Goal: Information Seeking & Learning: Learn about a topic

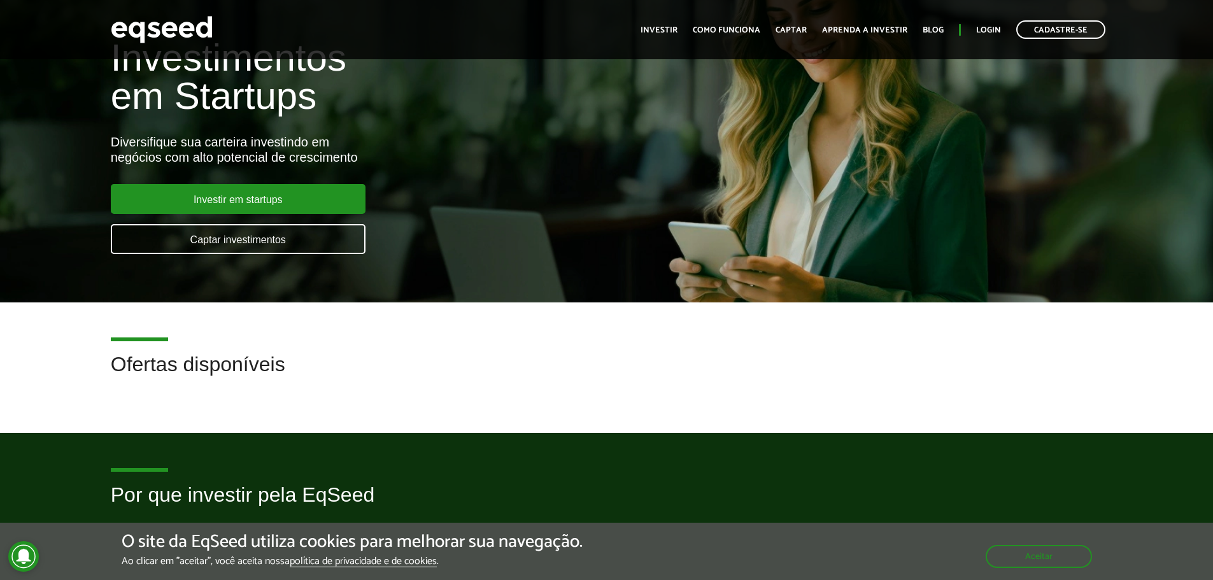
scroll to position [64, 0]
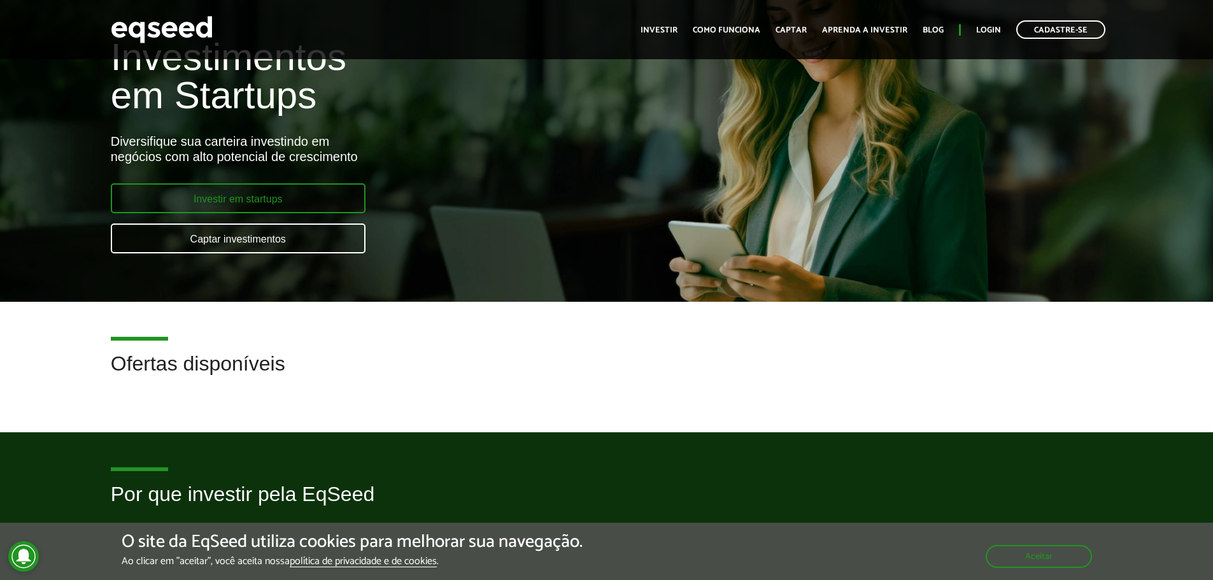
click at [269, 199] on link "Investir em startups" at bounding box center [238, 198] width 255 height 30
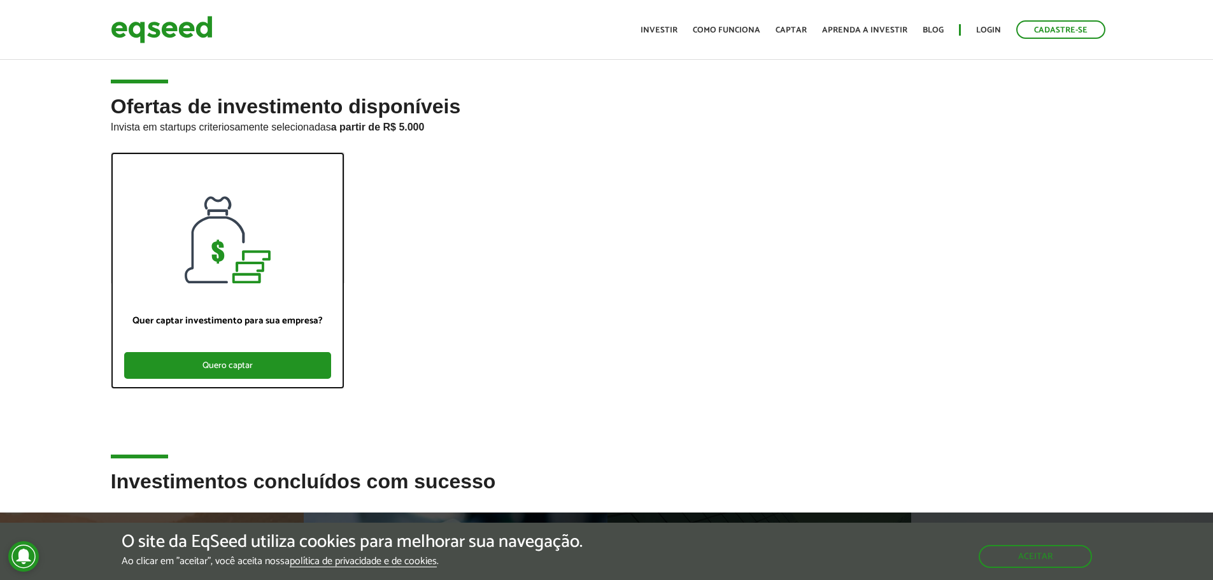
click at [257, 365] on div "Quero captar" at bounding box center [227, 365] width 207 height 27
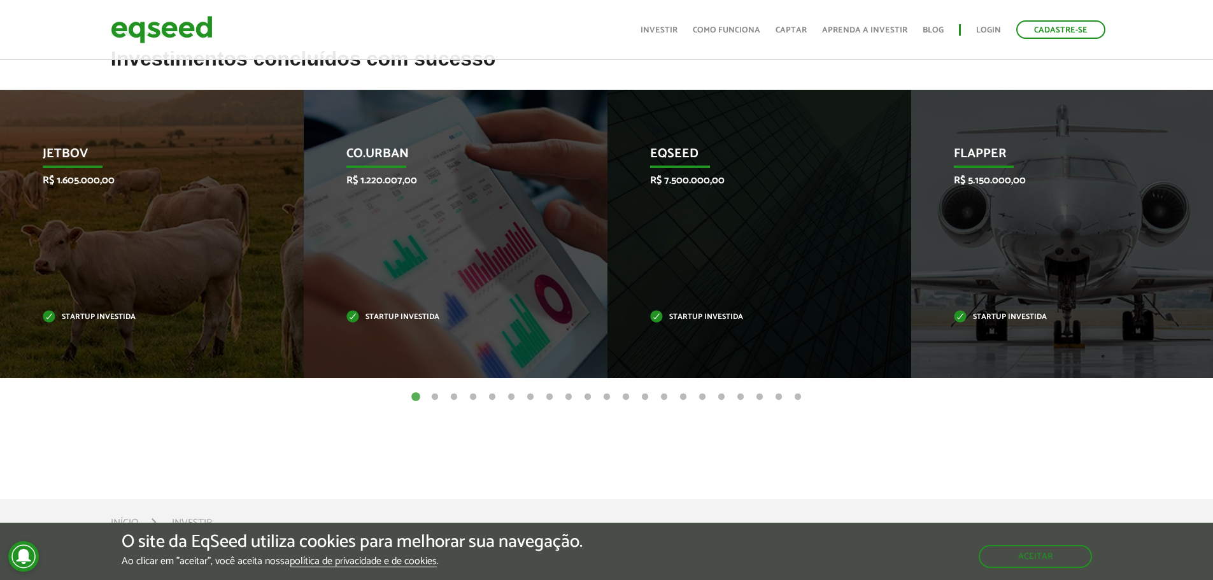
scroll to position [446, 0]
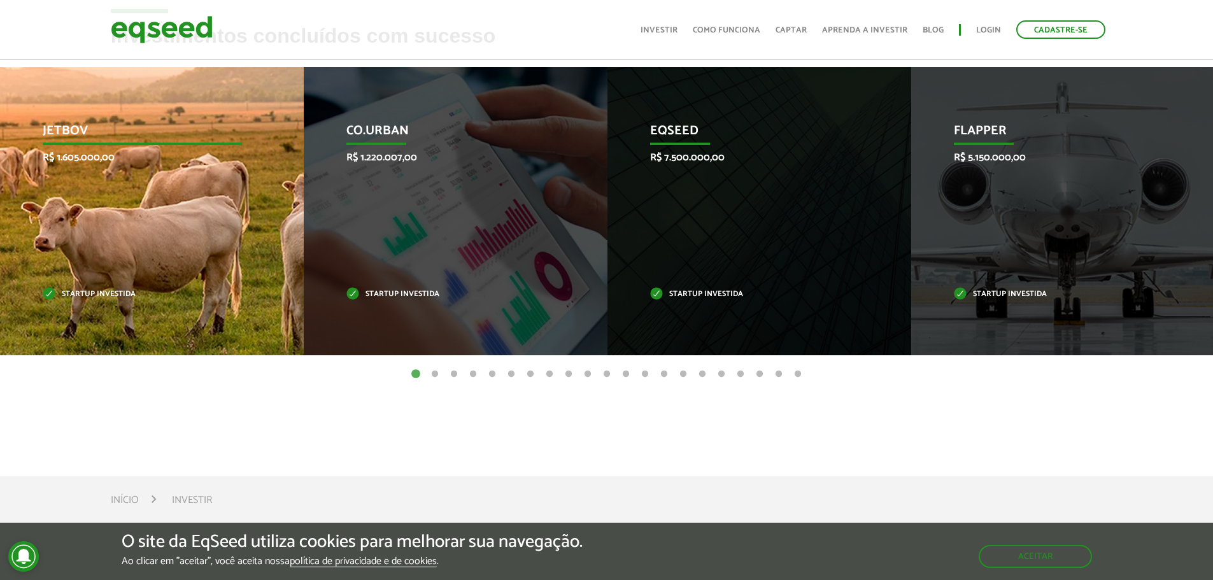
click at [126, 196] on div "JetBov R$ 1.605.000,00 Startup investida" at bounding box center [142, 211] width 285 height 288
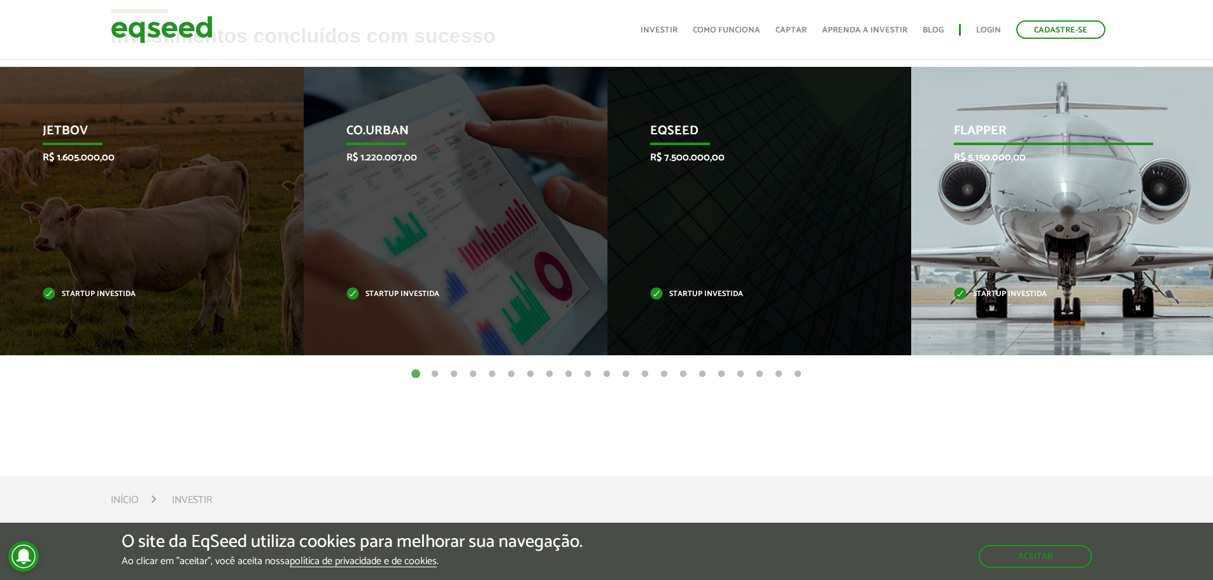
click at [988, 204] on div "Flapper R$ 5.150.000,00 Startup investida" at bounding box center [1053, 211] width 285 height 288
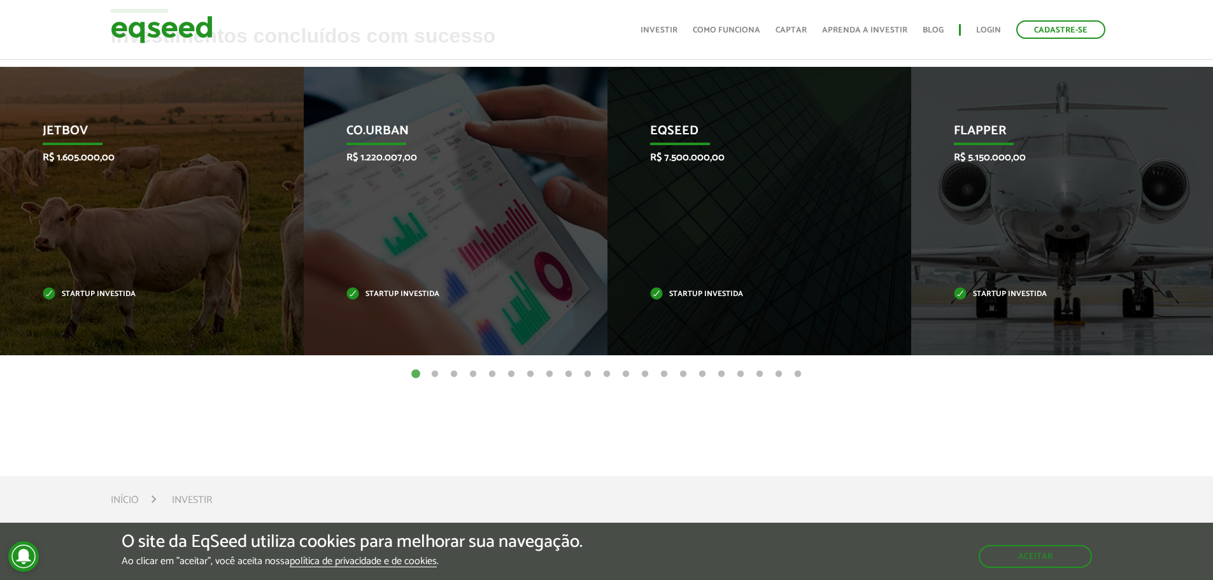
click at [435, 374] on button "2" at bounding box center [434, 374] width 13 height 13
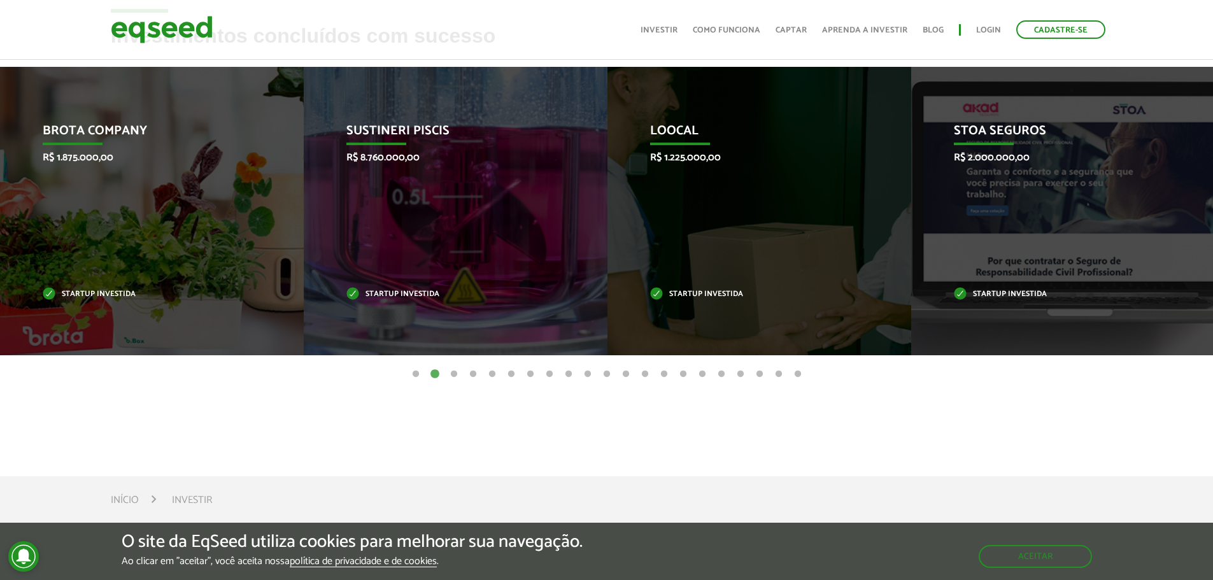
click at [454, 374] on button "3" at bounding box center [454, 374] width 13 height 13
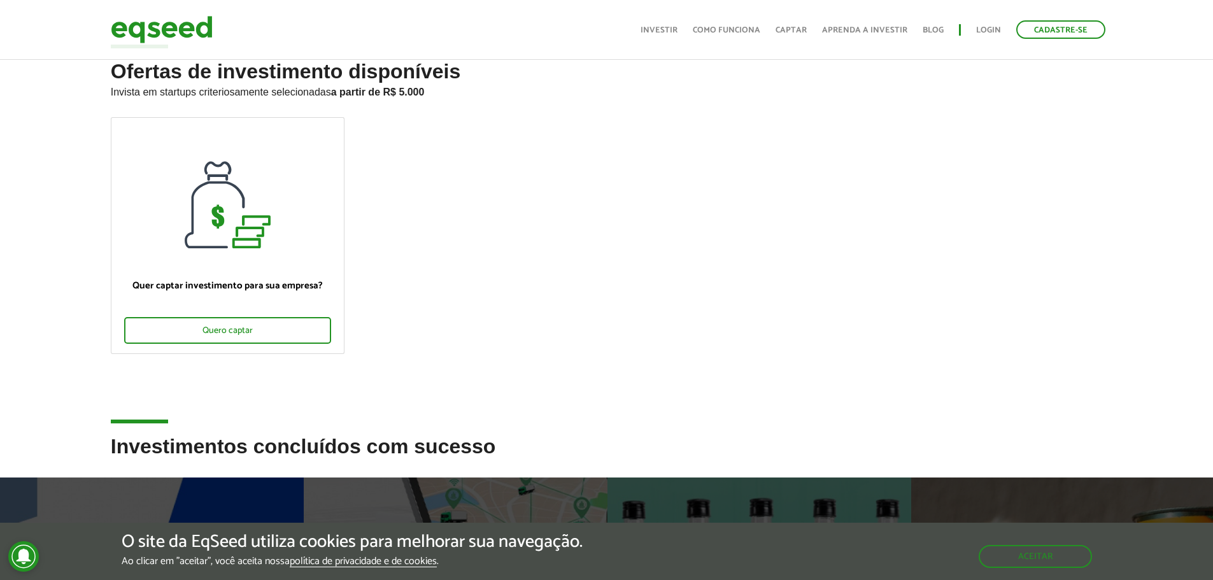
scroll to position [0, 0]
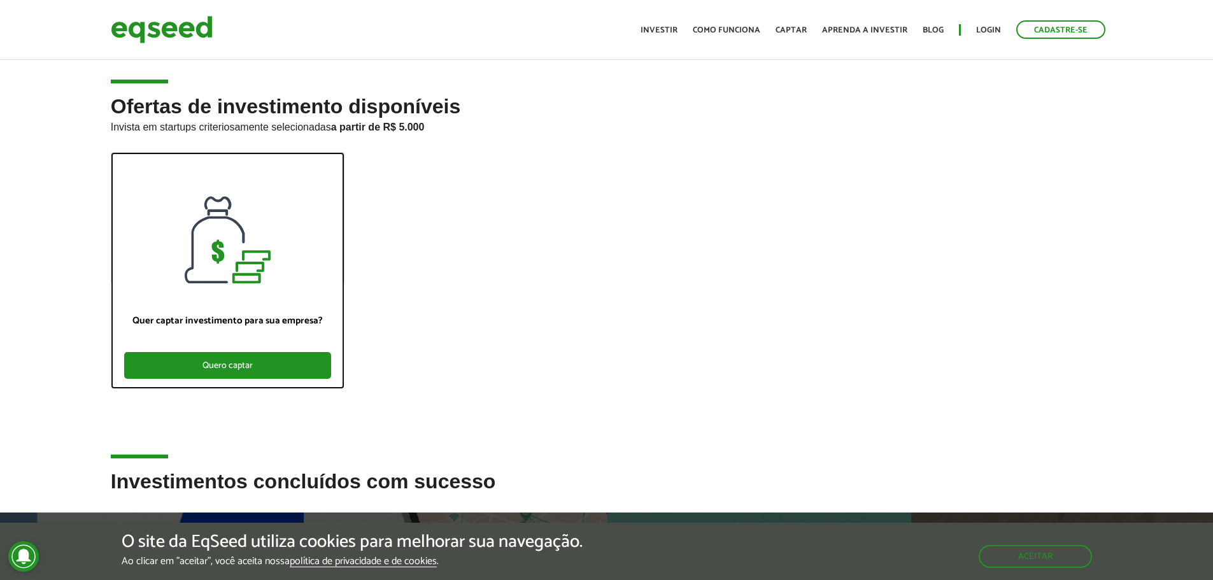
click at [239, 356] on div "Quero captar" at bounding box center [227, 365] width 207 height 27
